Goal: Task Accomplishment & Management: Complete application form

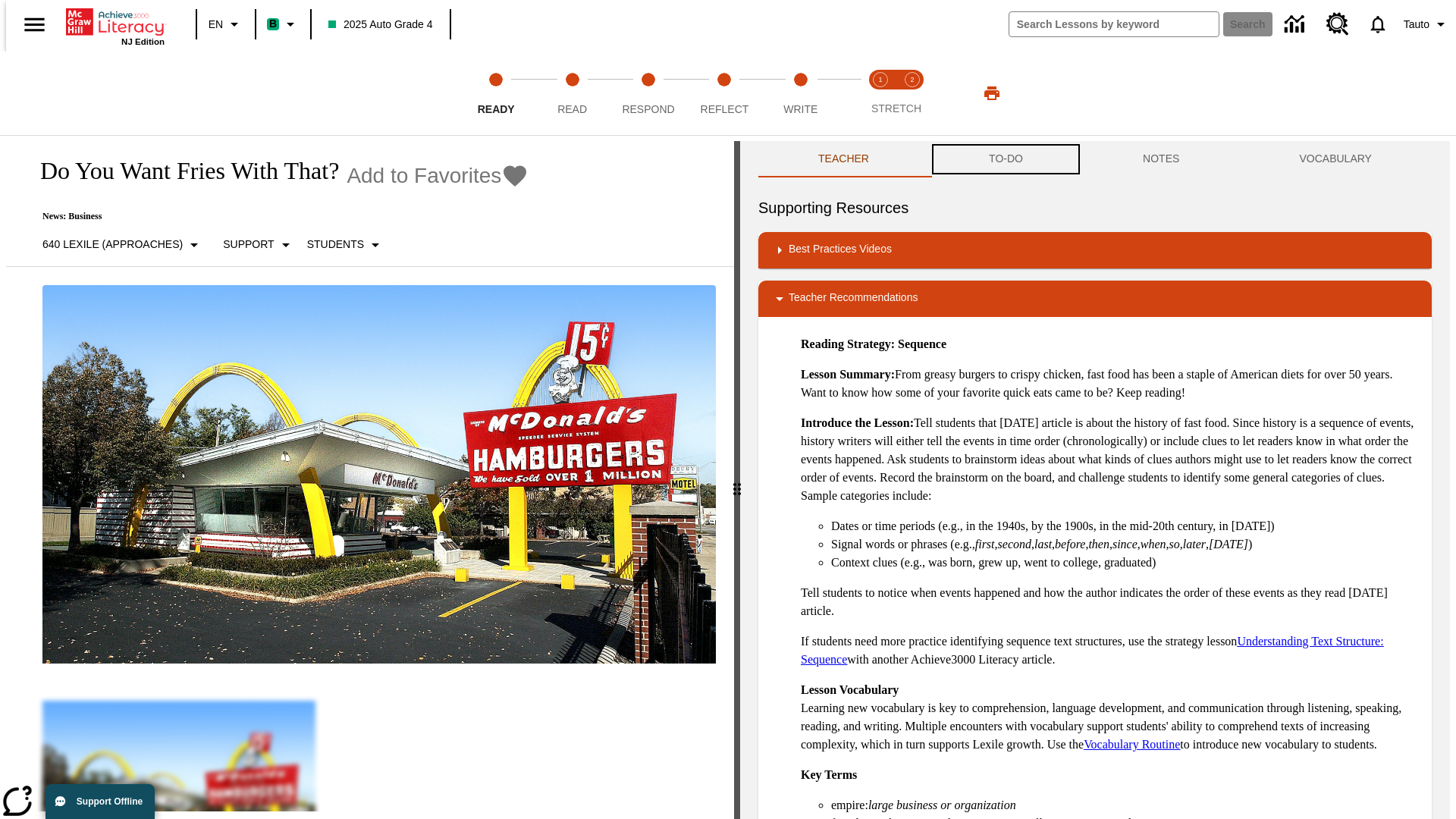
click at [1005, 159] on button "TO-DO" at bounding box center [1006, 159] width 154 height 37
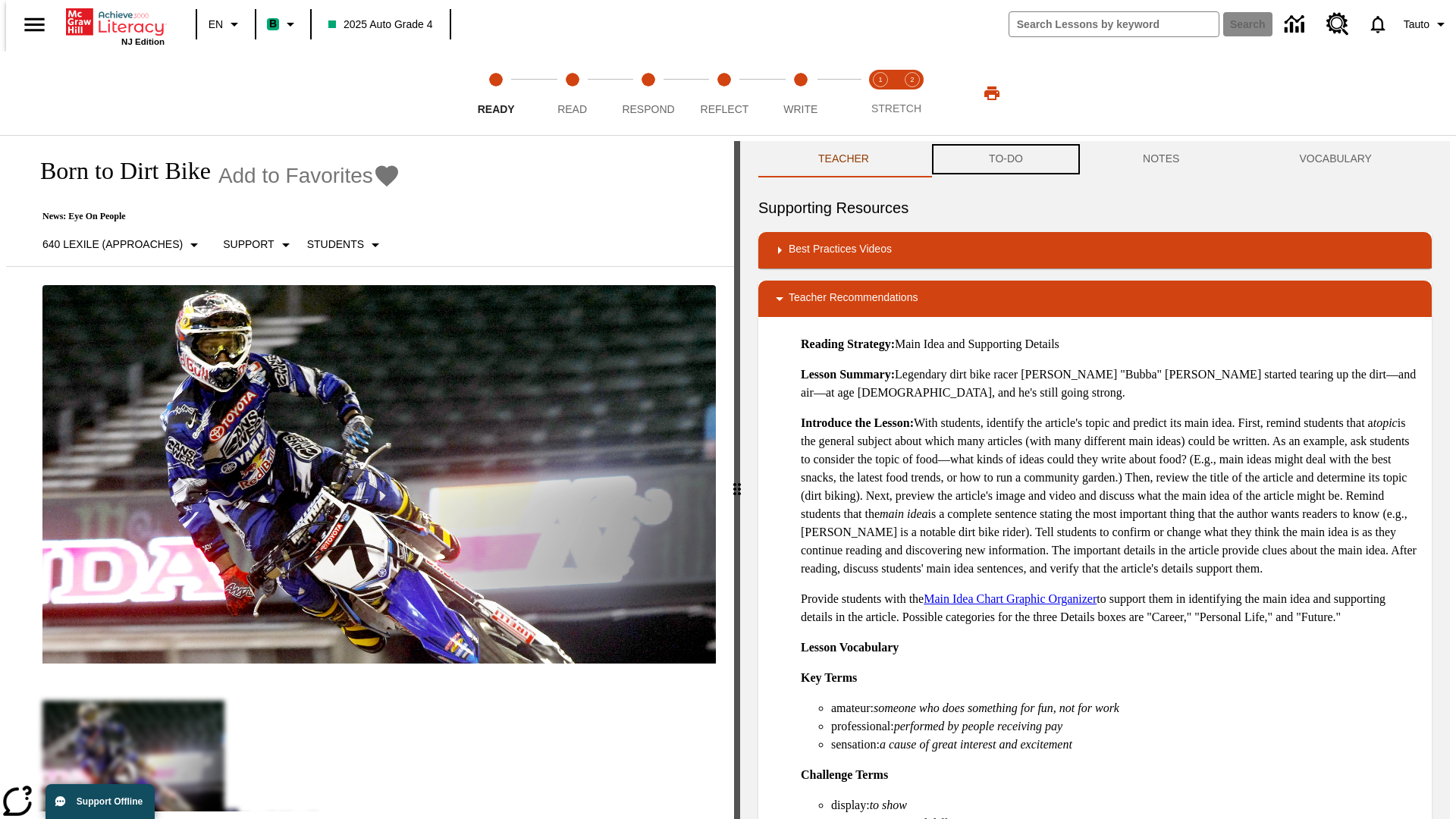
click at [1005, 159] on button "TO-DO" at bounding box center [1006, 159] width 154 height 37
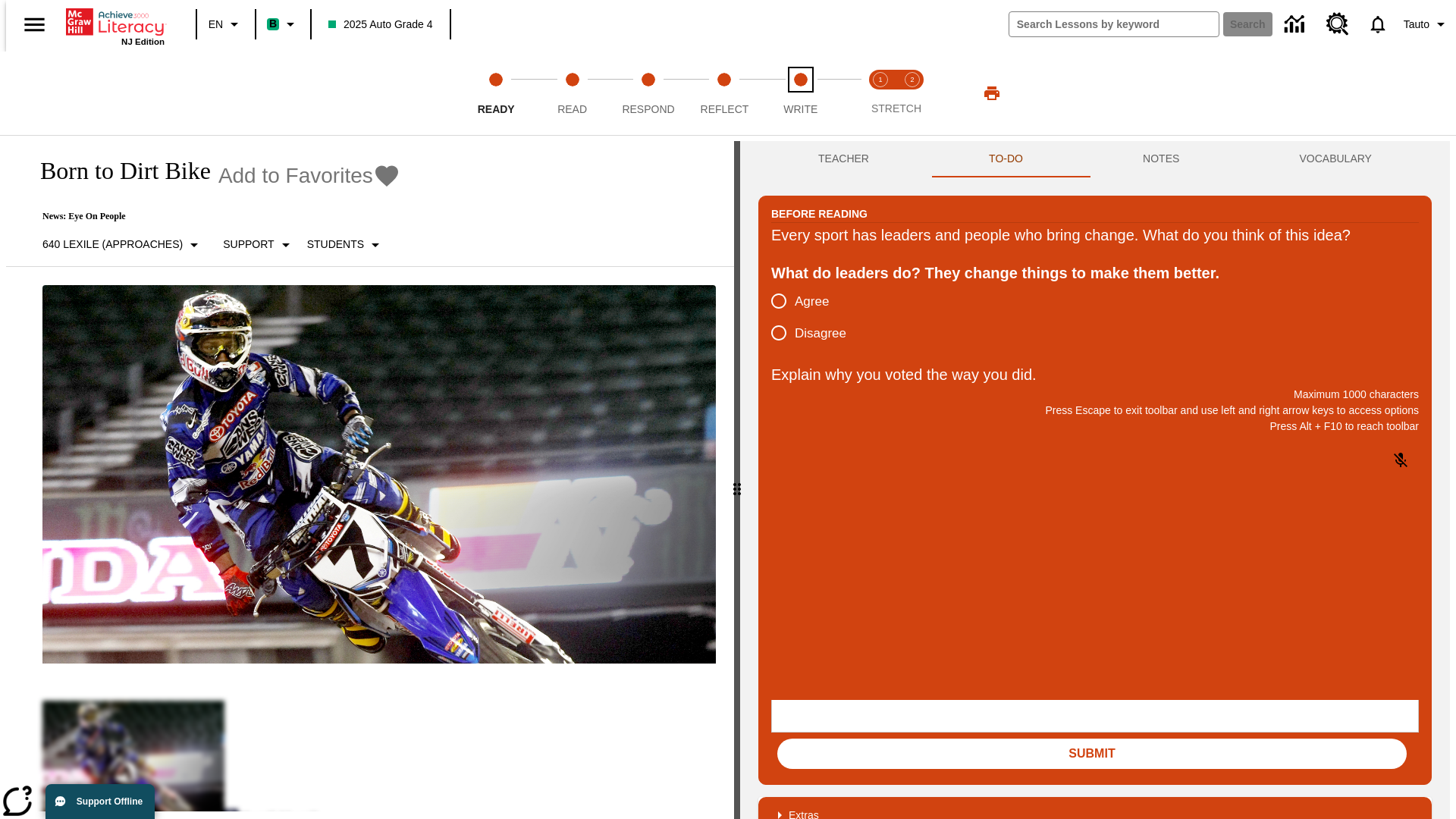
click at [800, 93] on span "Write" at bounding box center [800, 103] width 34 height 27
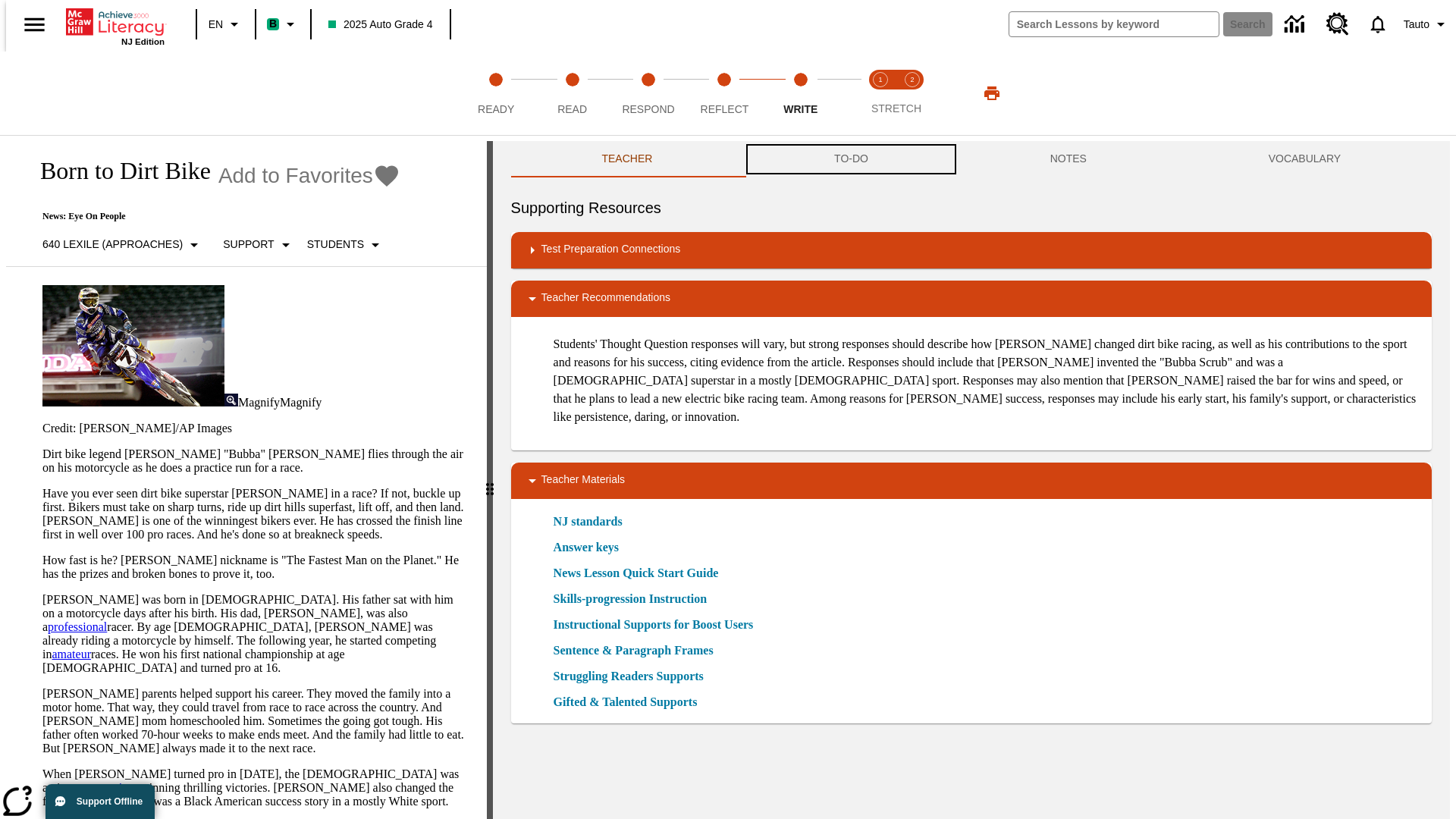
scroll to position [1, 0]
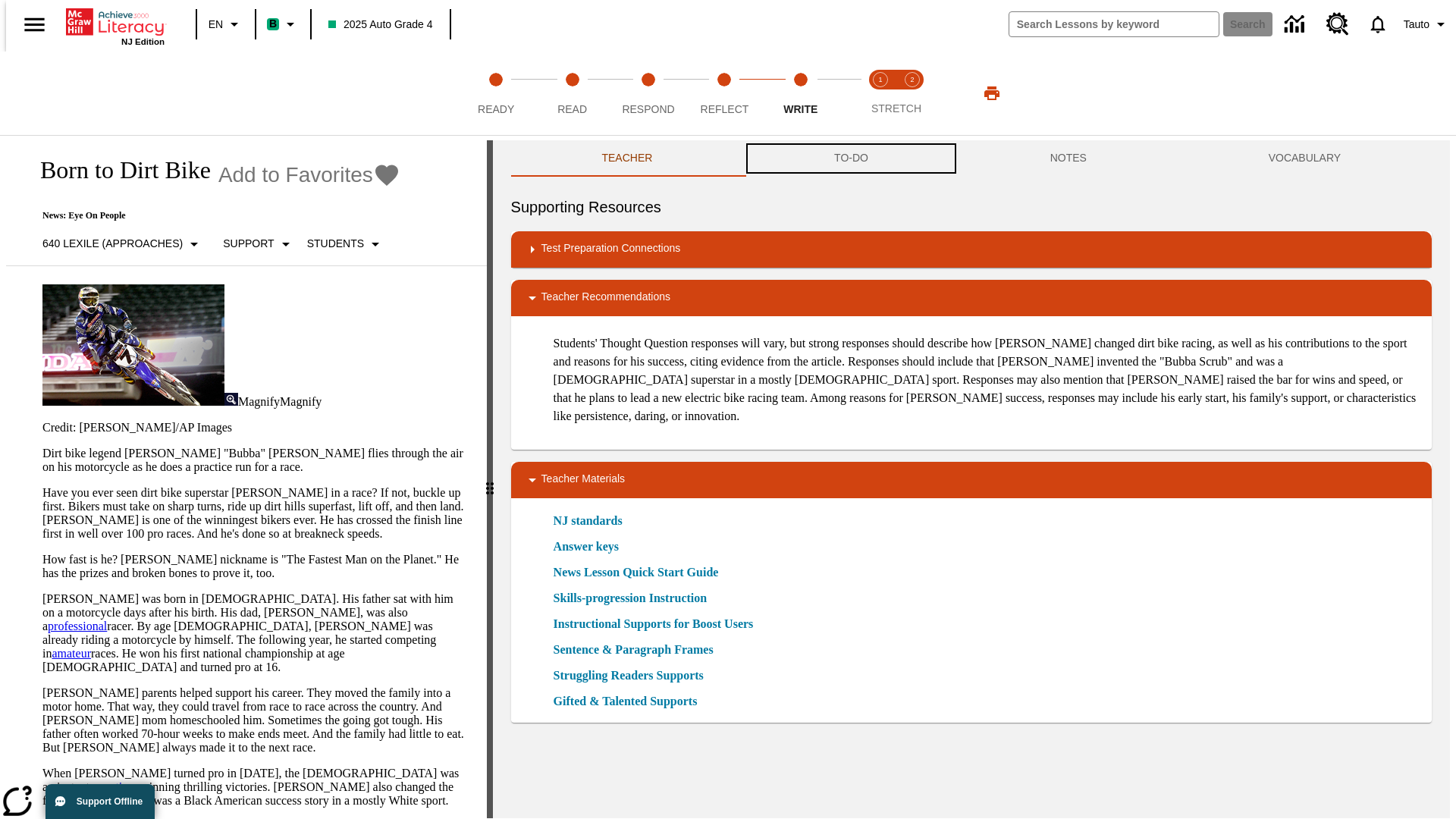
click at [850, 159] on button "TO-DO" at bounding box center [851, 159] width 216 height 37
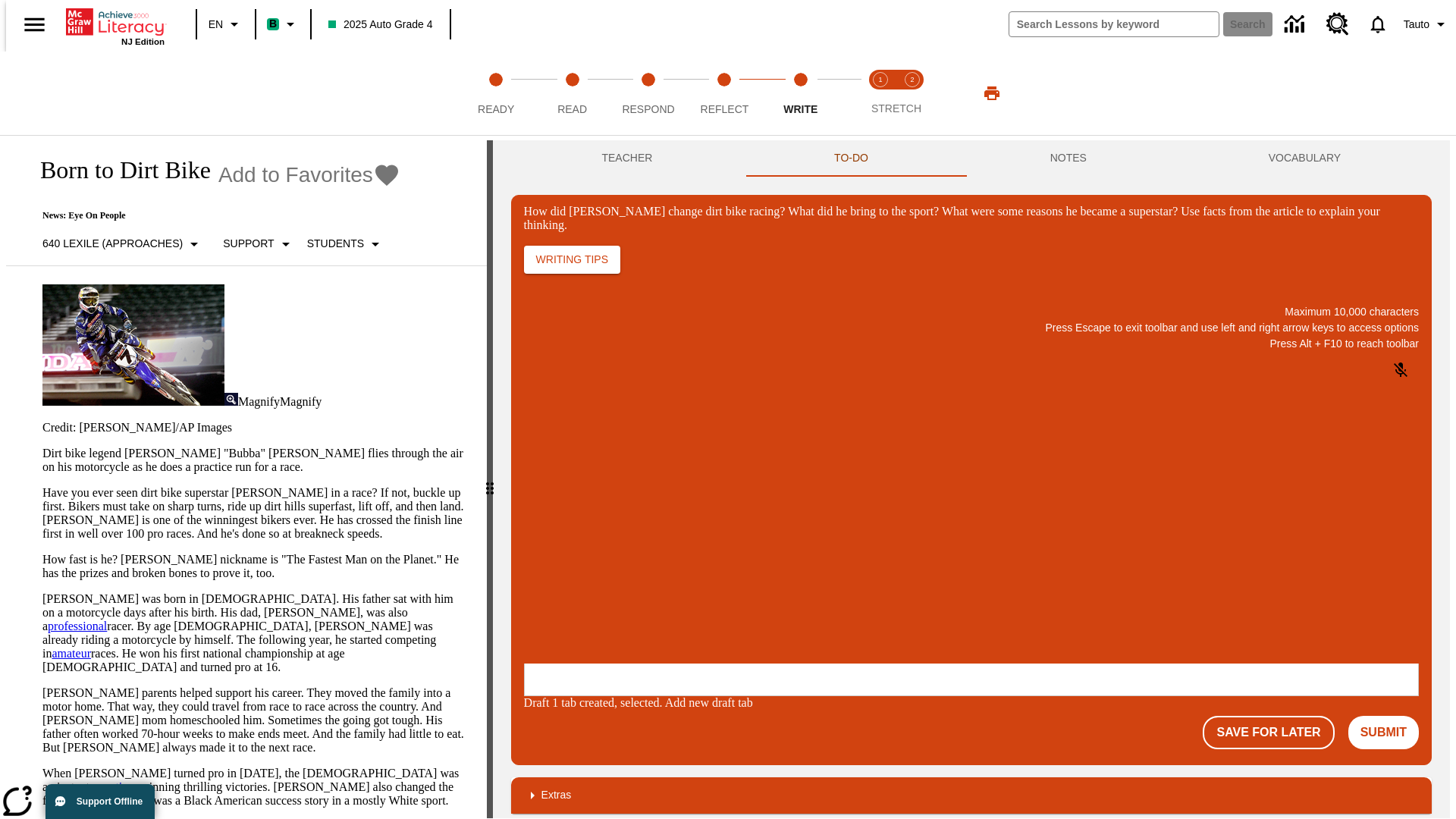
scroll to position [0, 0]
click at [1278, 716] on button "Save For Later" at bounding box center [1268, 732] width 131 height 33
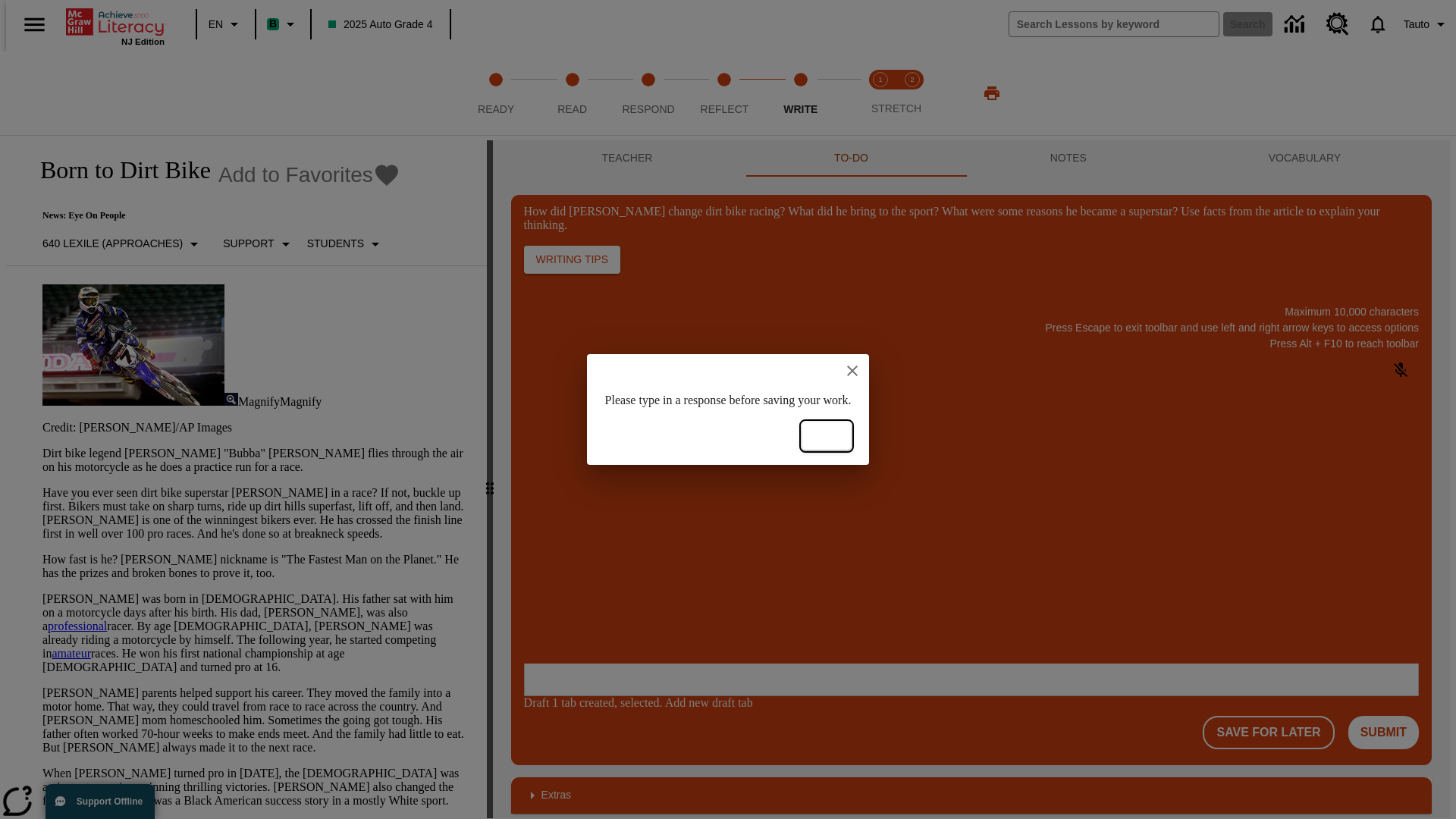
click at [851, 436] on button "Ok" at bounding box center [826, 437] width 48 height 28
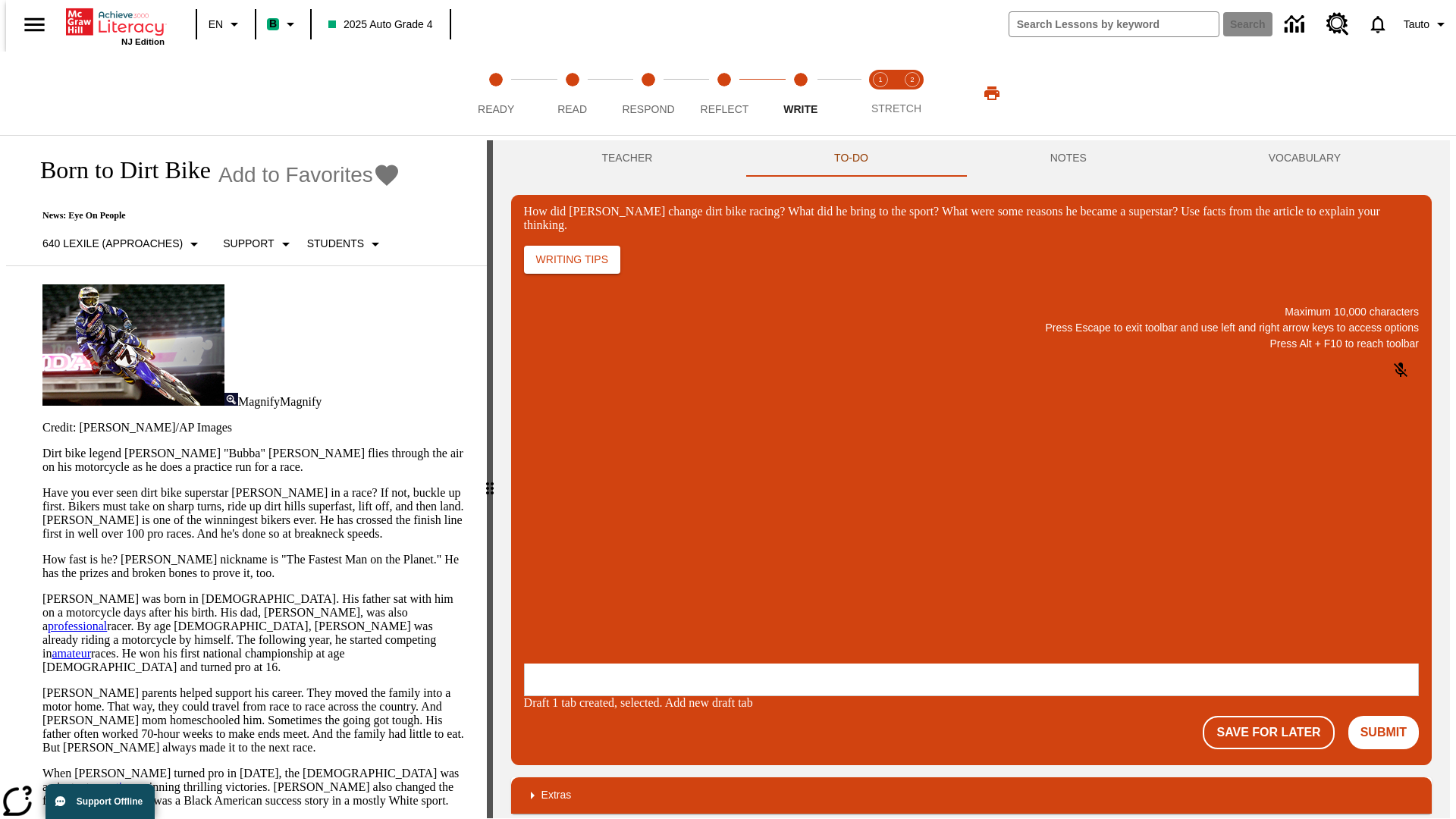
click at [745, 566] on p "How did Stewart change dirt bike racing? What did he bring to the sport? What w…" at bounding box center [637, 565] width 215 height 13
click at [1278, 716] on button "Save For Later" at bounding box center [1268, 732] width 131 height 33
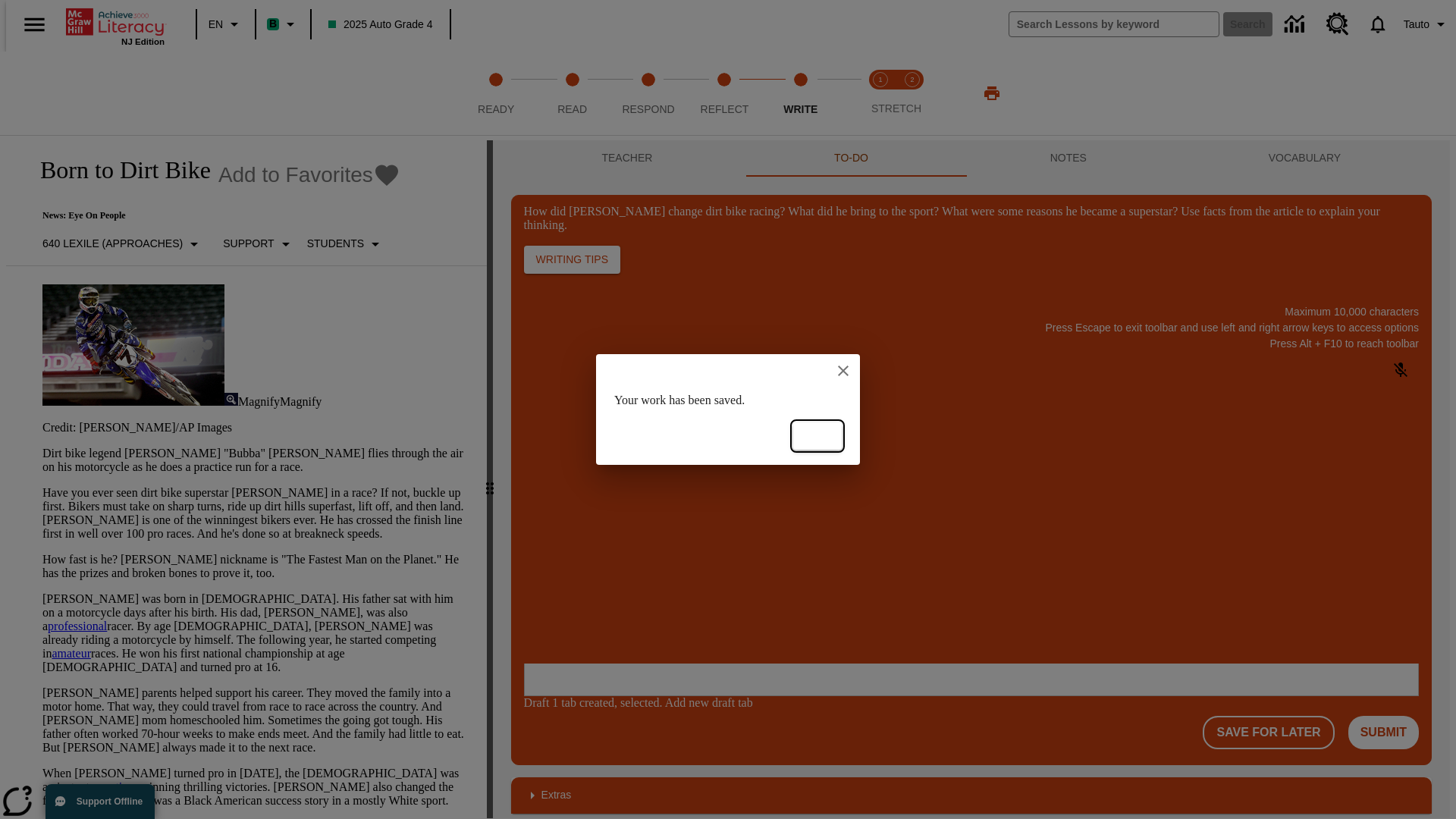
click at [817, 436] on button "Ok" at bounding box center [817, 437] width 48 height 28
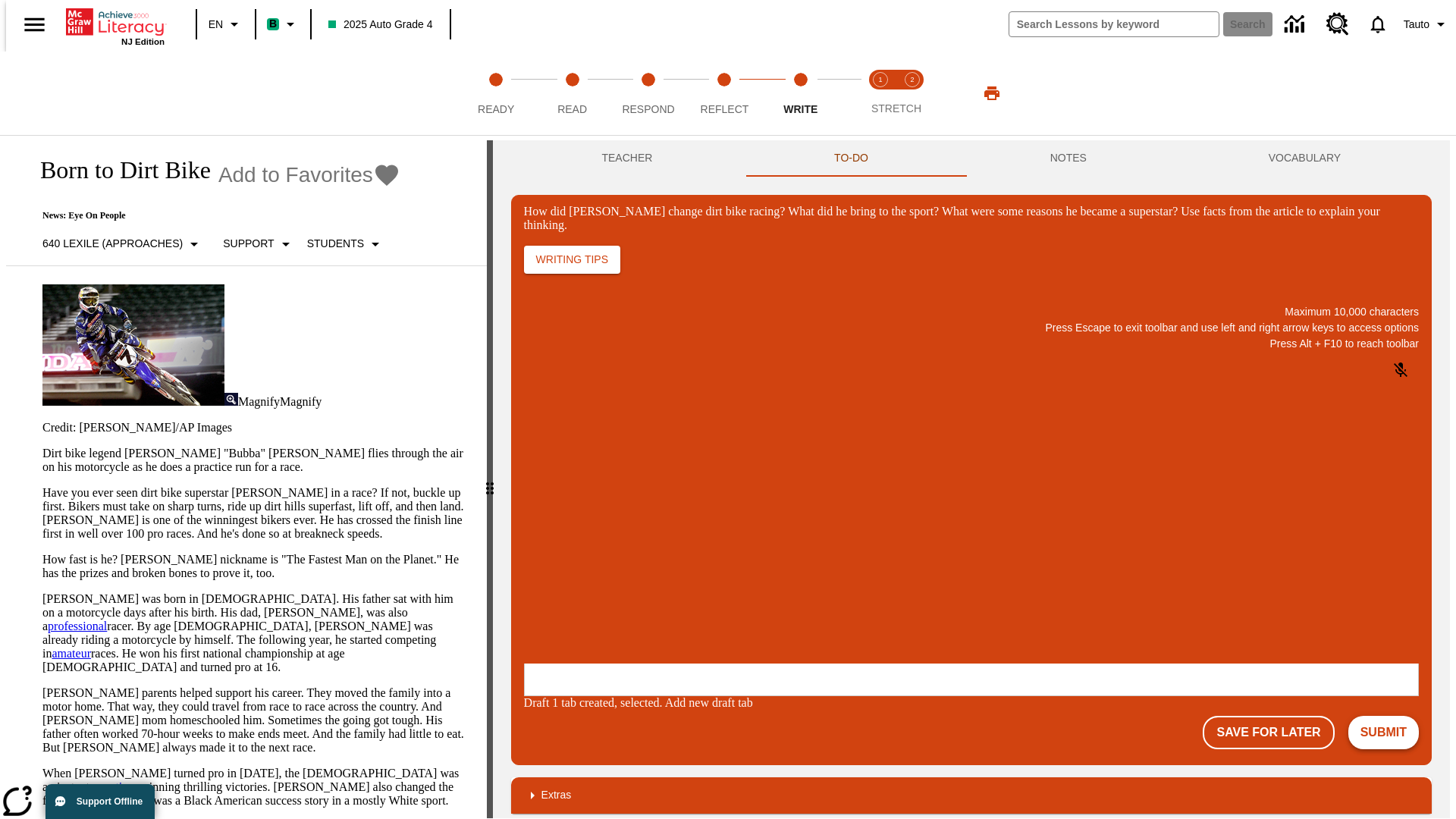
click at [1390, 716] on button "Submit" at bounding box center [1383, 732] width 71 height 33
